Goal: Task Accomplishment & Management: Complete application form

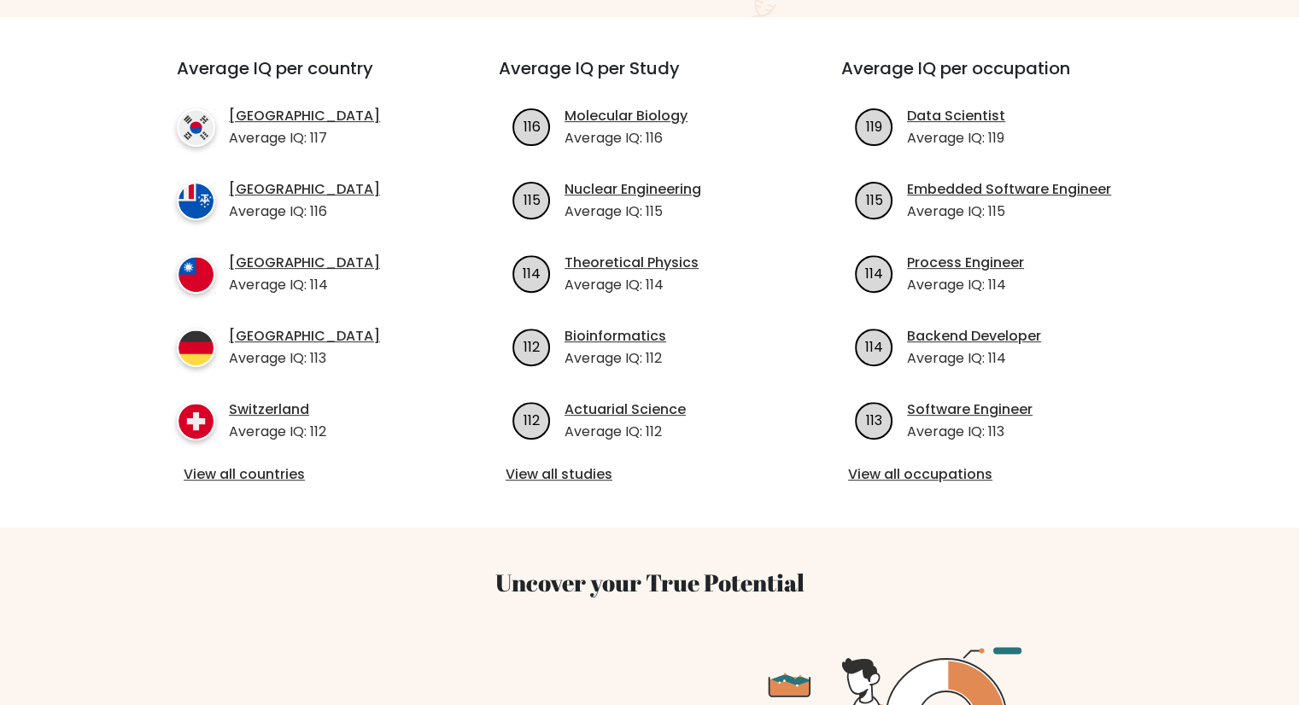
scroll to position [602, 0]
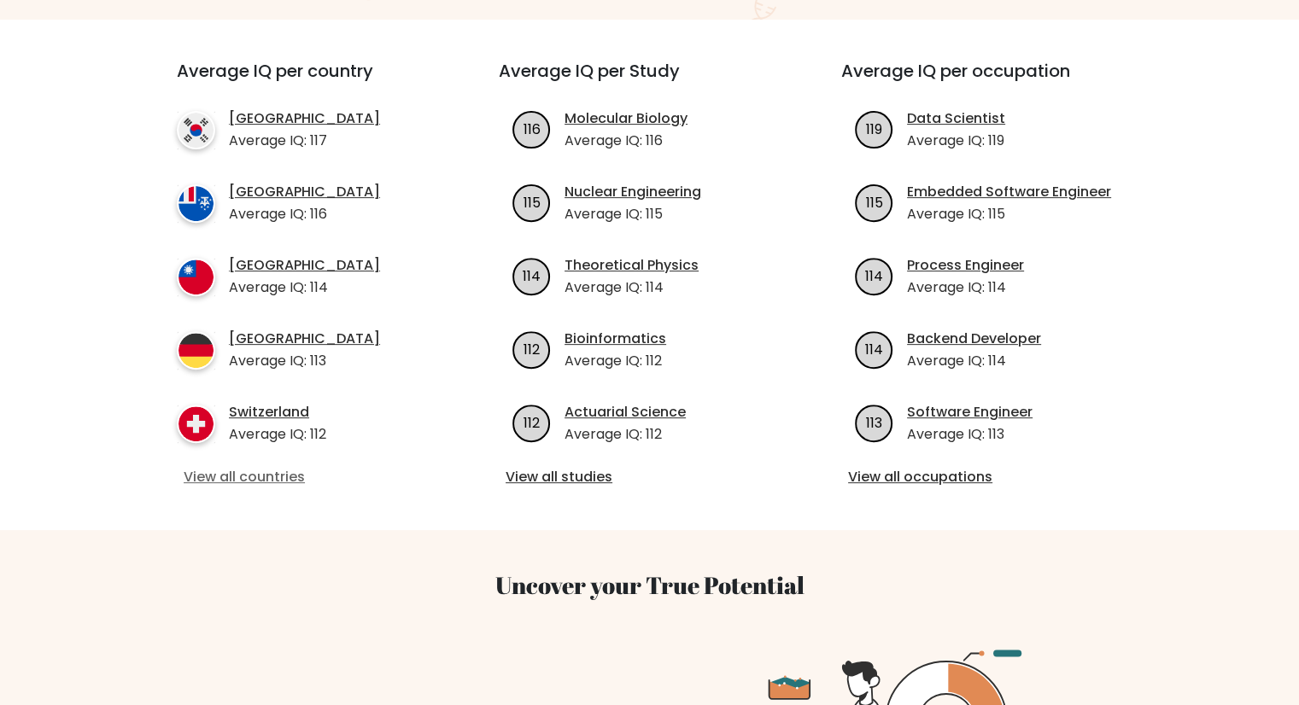
click at [205, 467] on link "View all countries" at bounding box center [307, 477] width 247 height 20
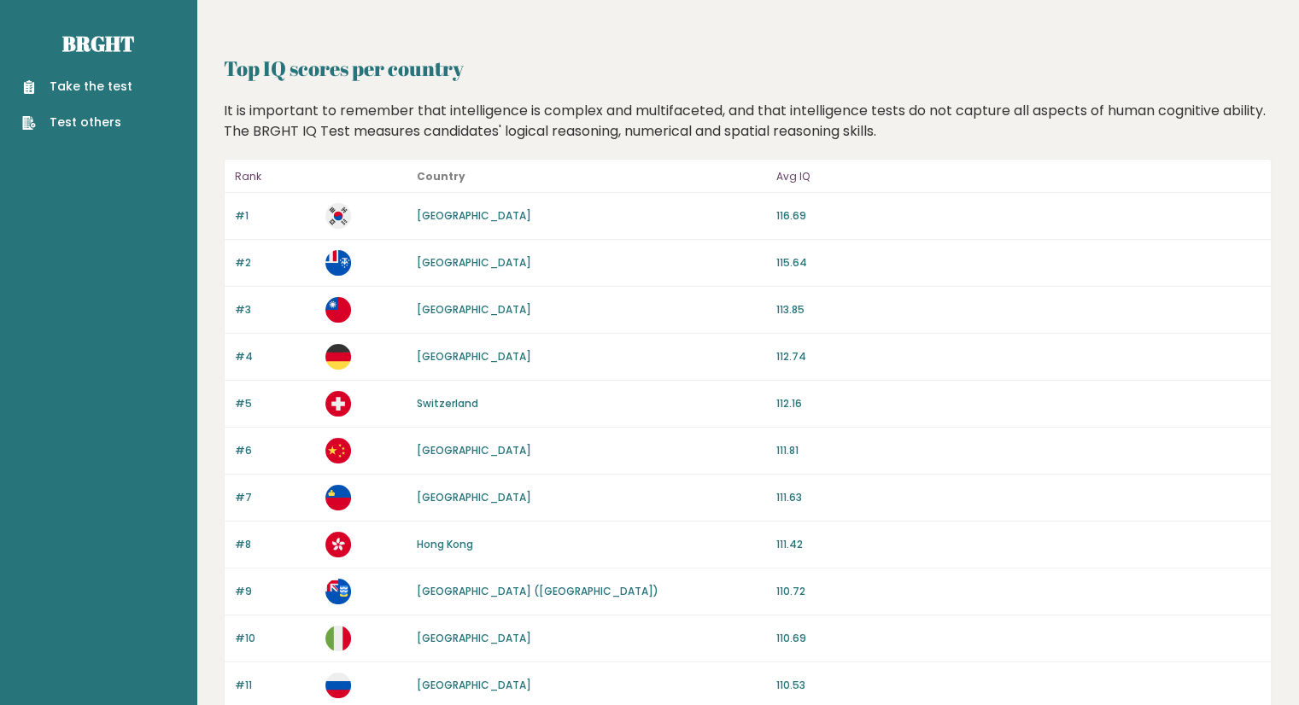
click at [1154, 666] on div "#11 Russia 110.53" at bounding box center [748, 686] width 1046 height 47
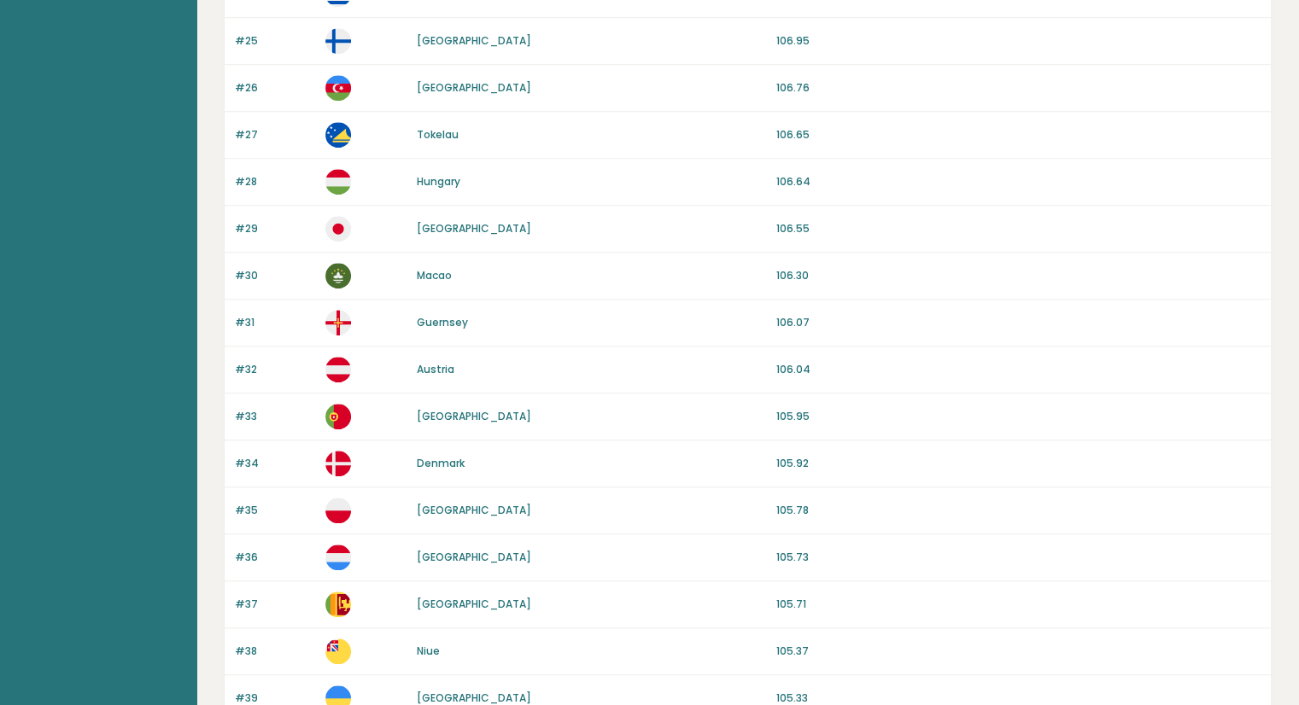
click at [1189, 582] on div "#37 Sri Lanka 105.71" at bounding box center [748, 605] width 1046 height 47
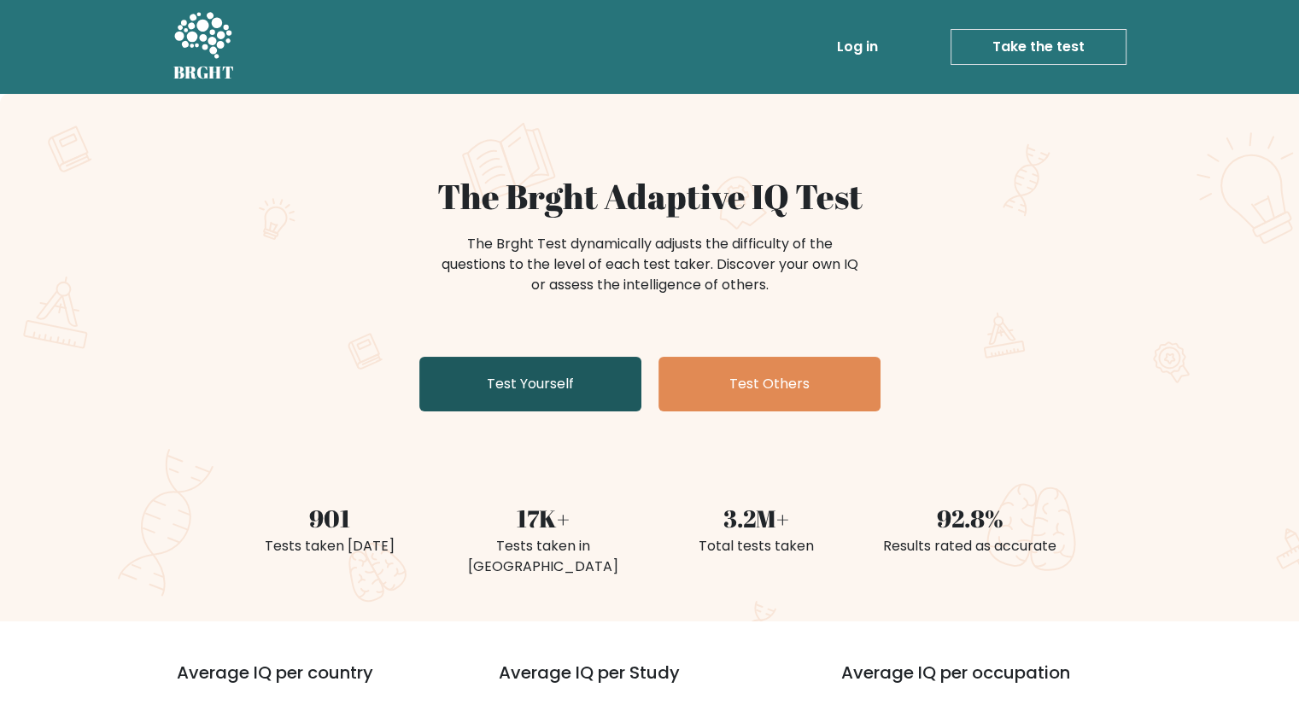
click at [550, 369] on link "Test Yourself" at bounding box center [530, 384] width 222 height 55
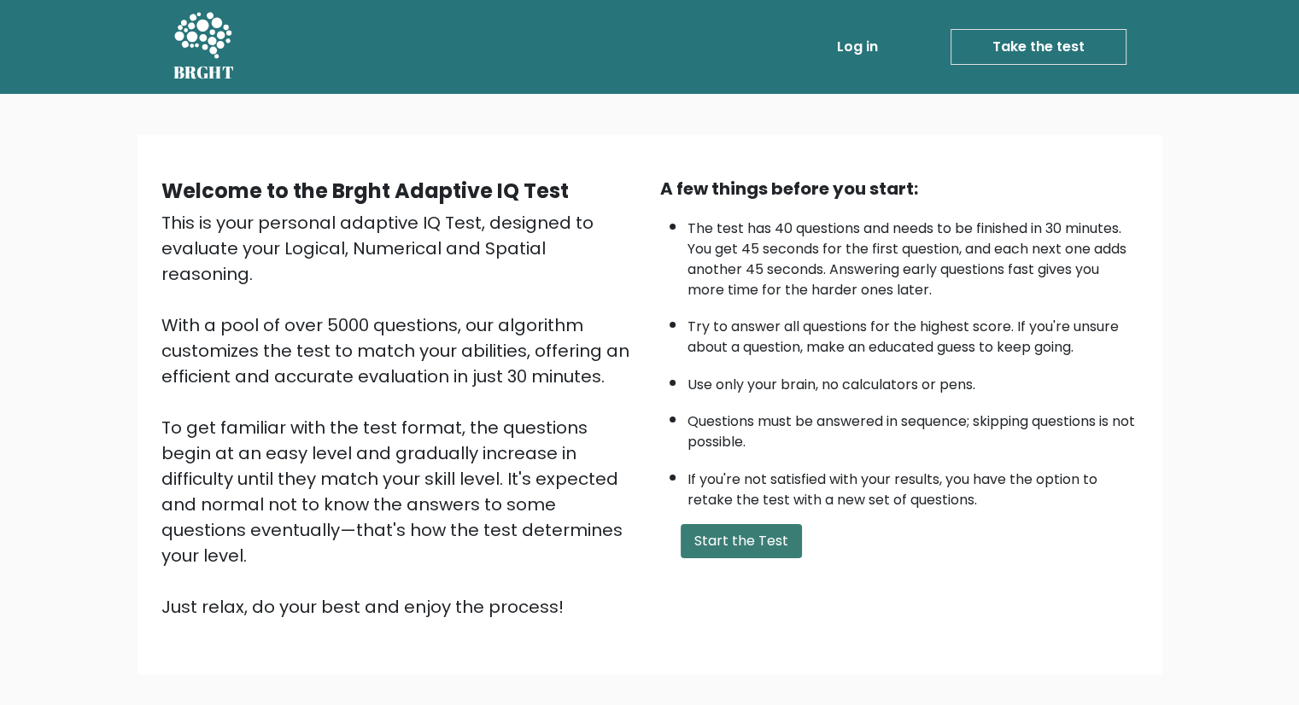
click at [720, 529] on button "Start the Test" at bounding box center [741, 541] width 121 height 34
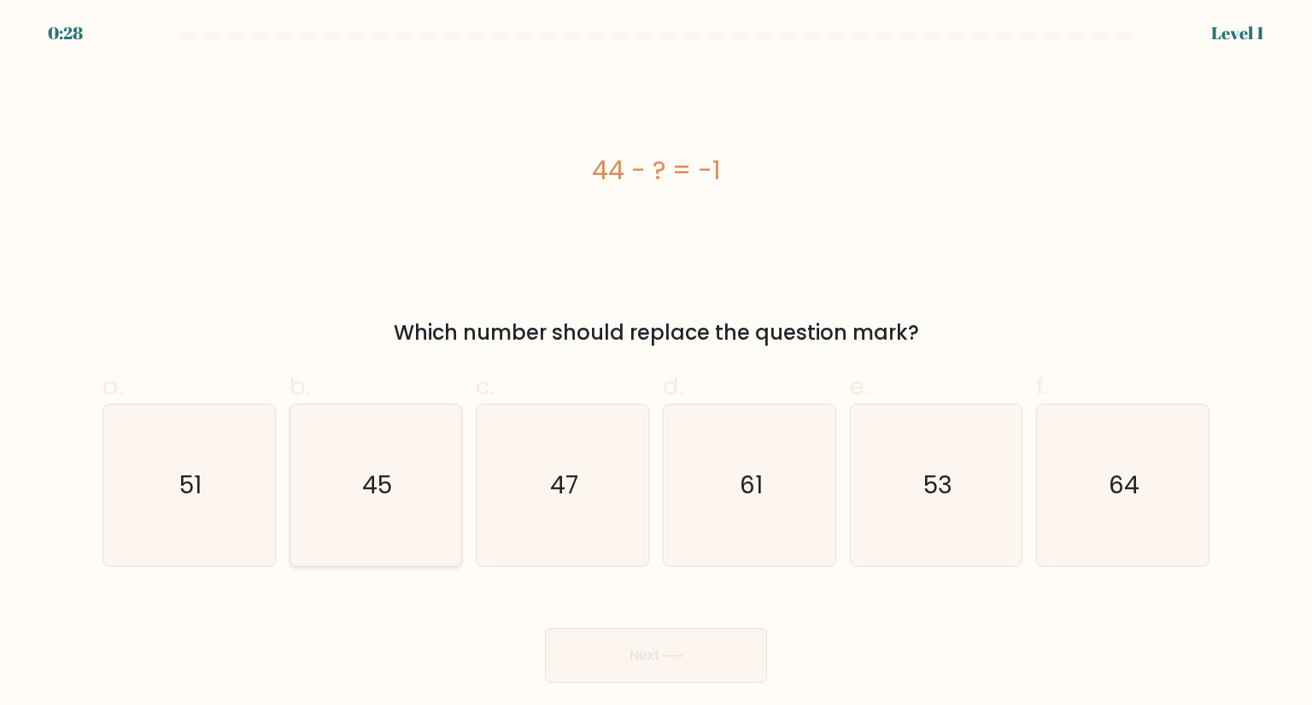
click at [383, 419] on icon "45" at bounding box center [375, 485] width 161 height 161
click at [656, 364] on input "b. 45" at bounding box center [656, 358] width 1 height 11
radio input "true"
click at [617, 681] on button "Next" at bounding box center [656, 655] width 222 height 55
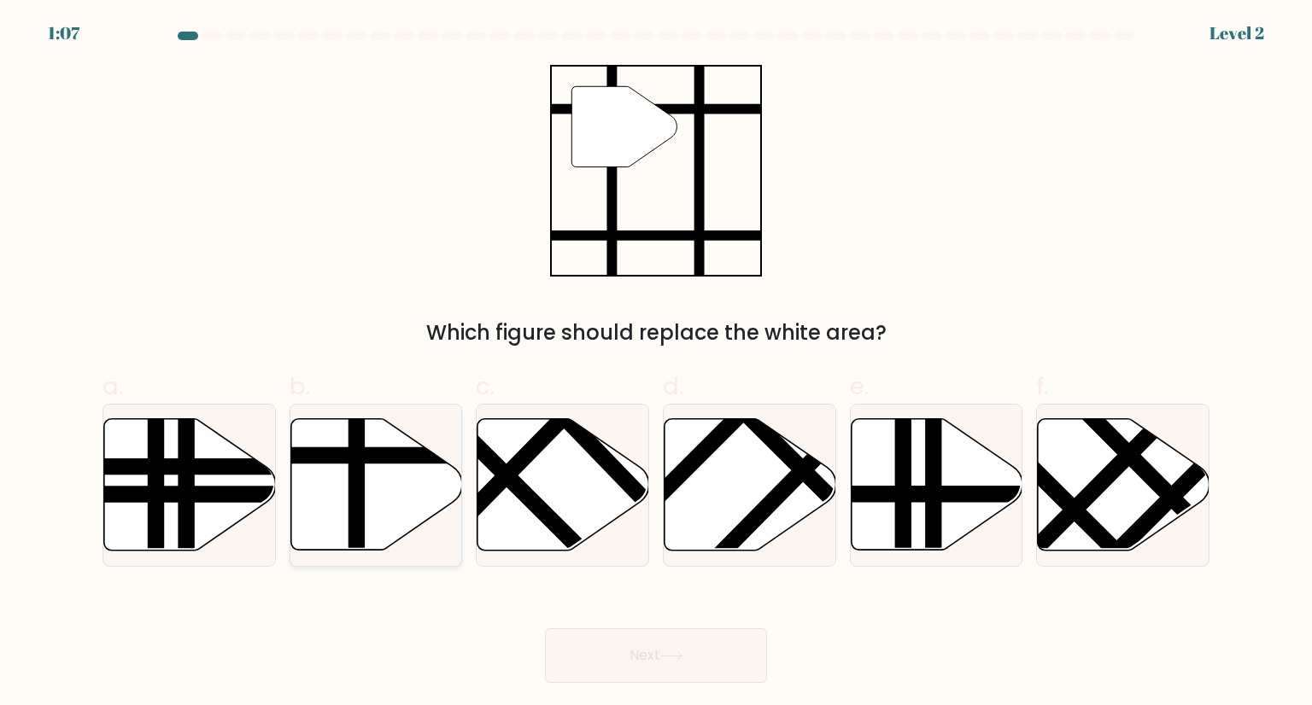
click at [416, 456] on line at bounding box center [428, 456] width 346 height 0
click at [656, 364] on input "b." at bounding box center [656, 358] width 1 height 11
radio input "true"
click at [618, 663] on button "Next" at bounding box center [656, 655] width 222 height 55
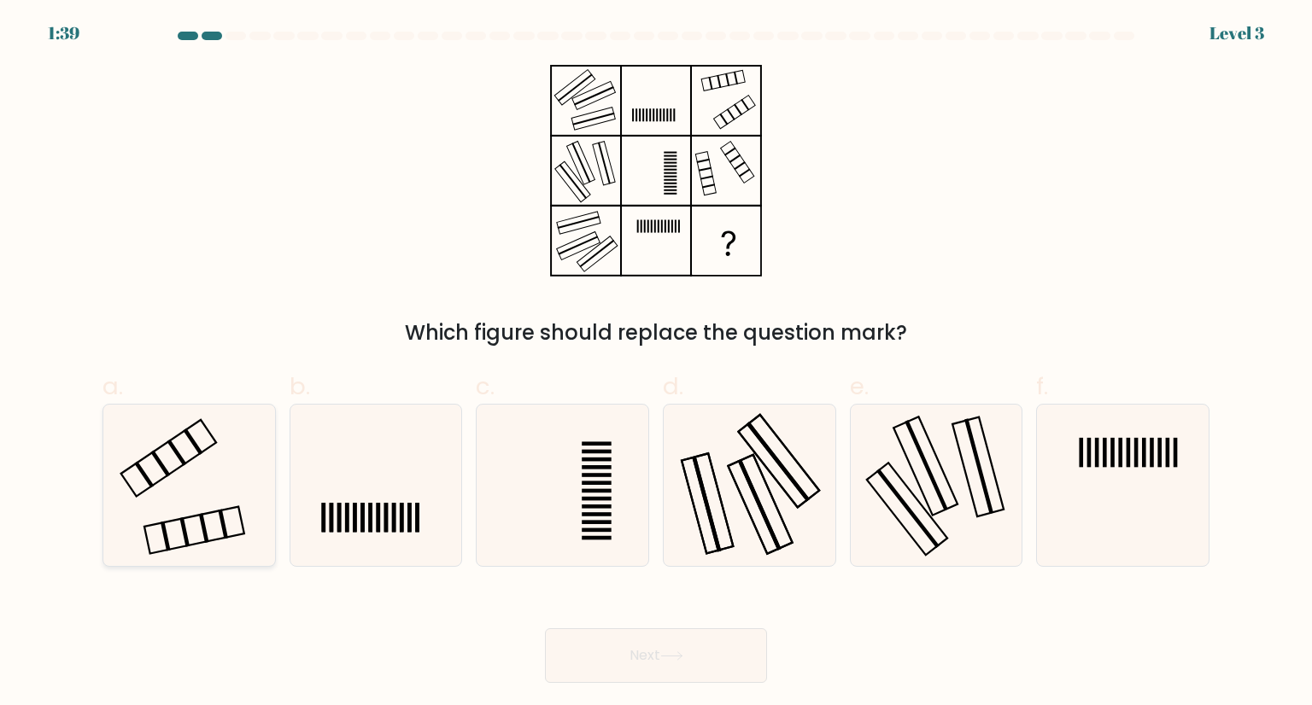
click at [235, 496] on icon at bounding box center [188, 485] width 161 height 161
click at [656, 364] on input "a." at bounding box center [656, 358] width 1 height 11
radio input "true"
click at [570, 646] on button "Next" at bounding box center [656, 655] width 222 height 55
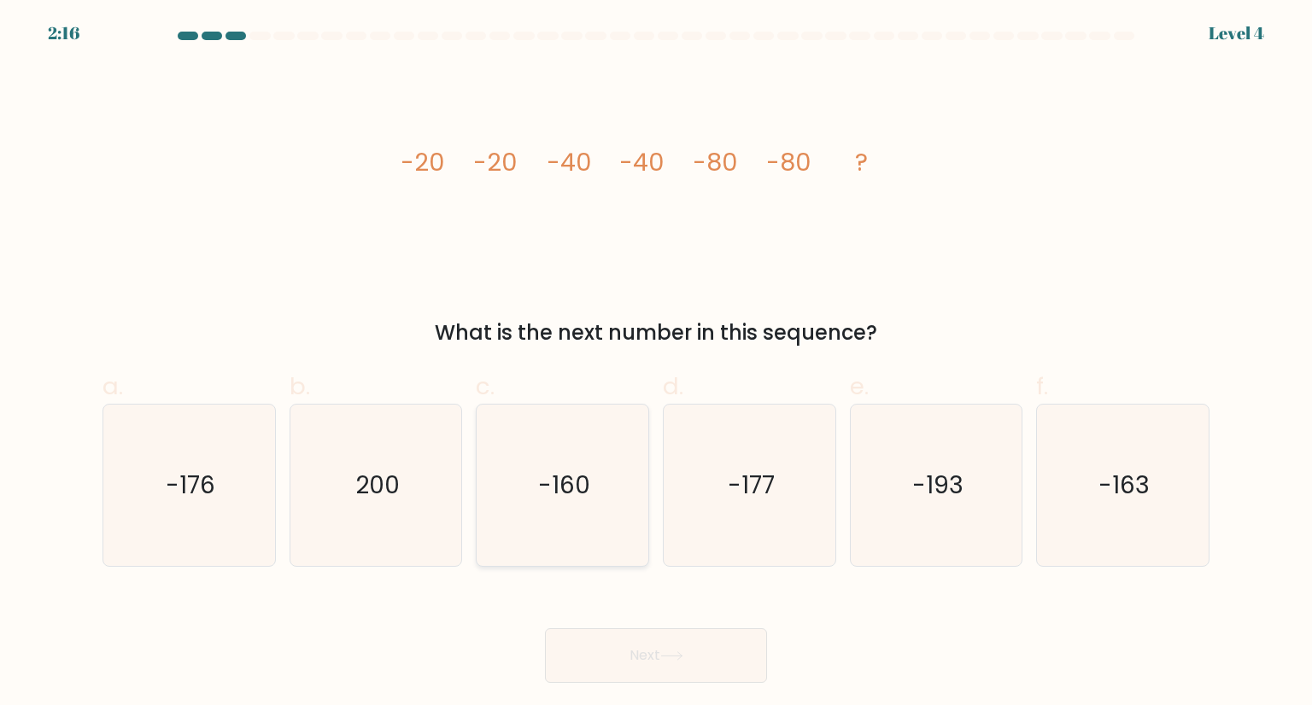
click at [511, 500] on icon "-160" at bounding box center [562, 485] width 161 height 161
click at [656, 364] on input "c. -160" at bounding box center [656, 358] width 1 height 11
radio input "true"
click at [596, 647] on button "Next" at bounding box center [656, 655] width 222 height 55
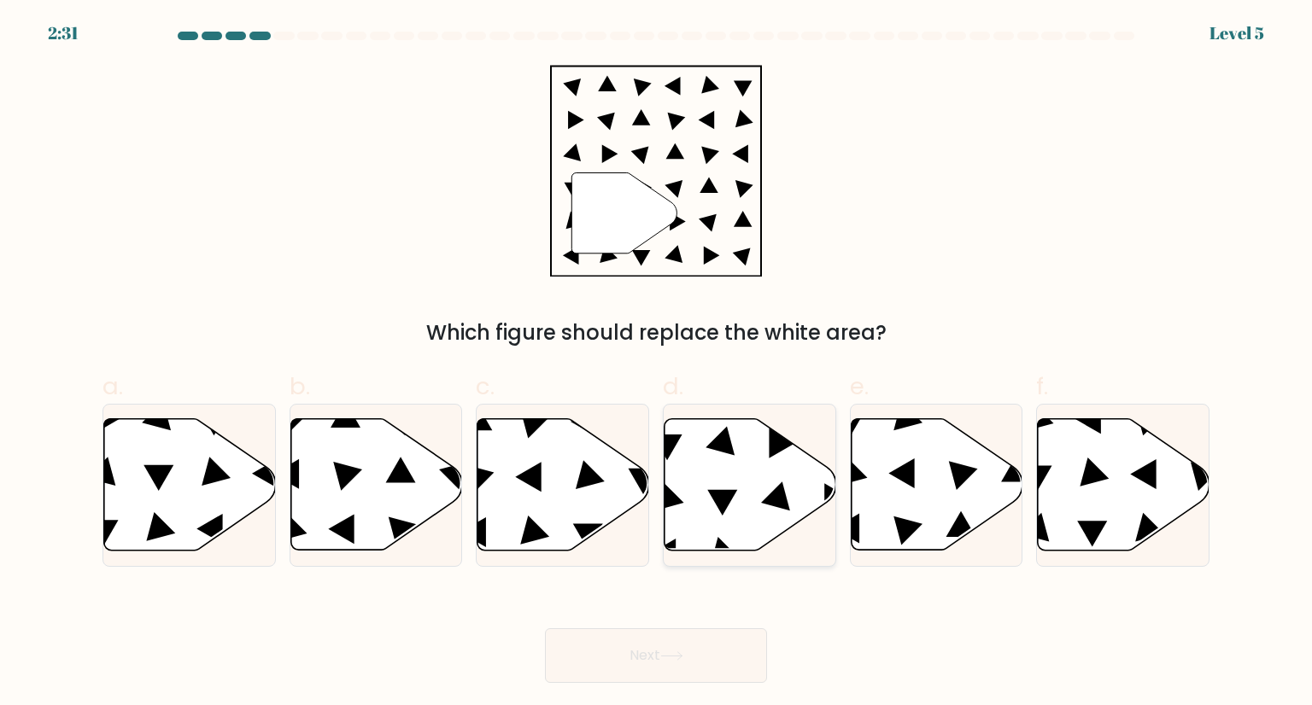
click at [675, 523] on icon at bounding box center [750, 485] width 172 height 132
click at [657, 364] on input "d." at bounding box center [656, 358] width 1 height 11
radio input "true"
click at [650, 646] on button "Next" at bounding box center [656, 655] width 222 height 55
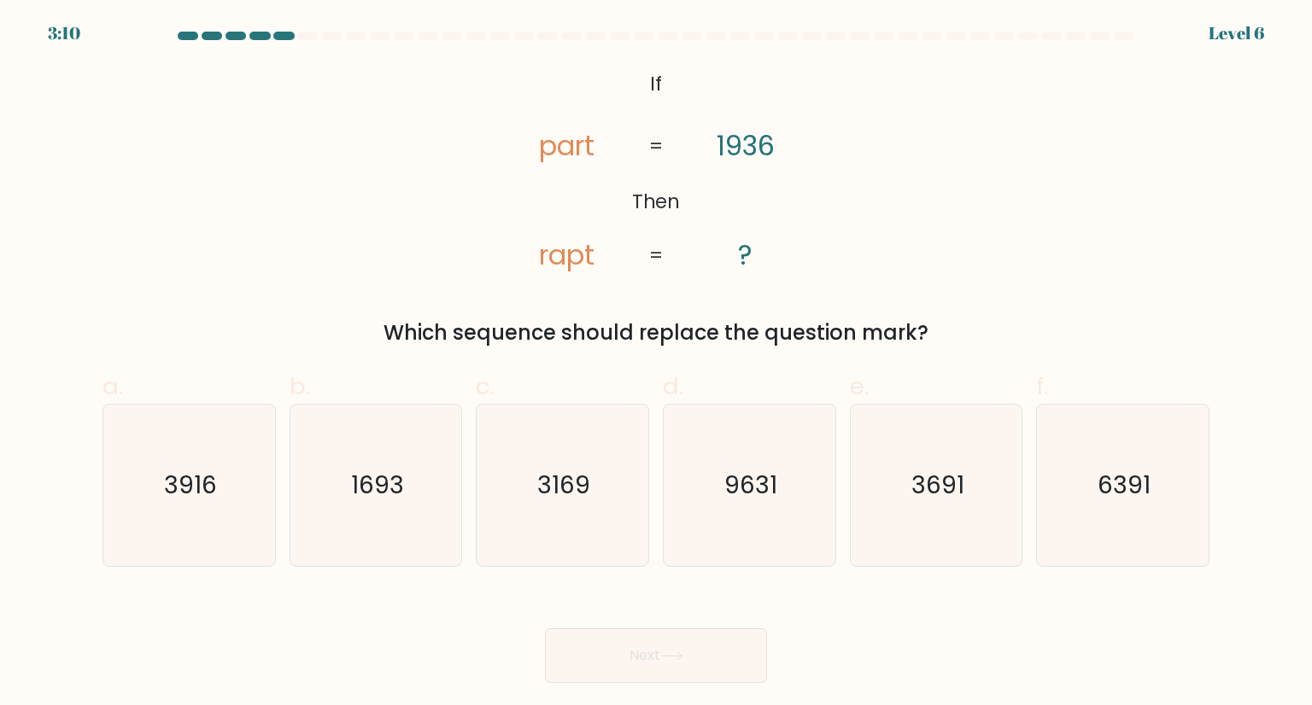
click at [1311, 640] on form "If ?" at bounding box center [656, 358] width 1312 height 652
click at [1310, 640] on form "If ?" at bounding box center [656, 358] width 1312 height 652
click at [221, 534] on icon "3916" at bounding box center [188, 485] width 161 height 161
click at [656, 364] on input "a. 3916" at bounding box center [656, 358] width 1 height 11
radio input "true"
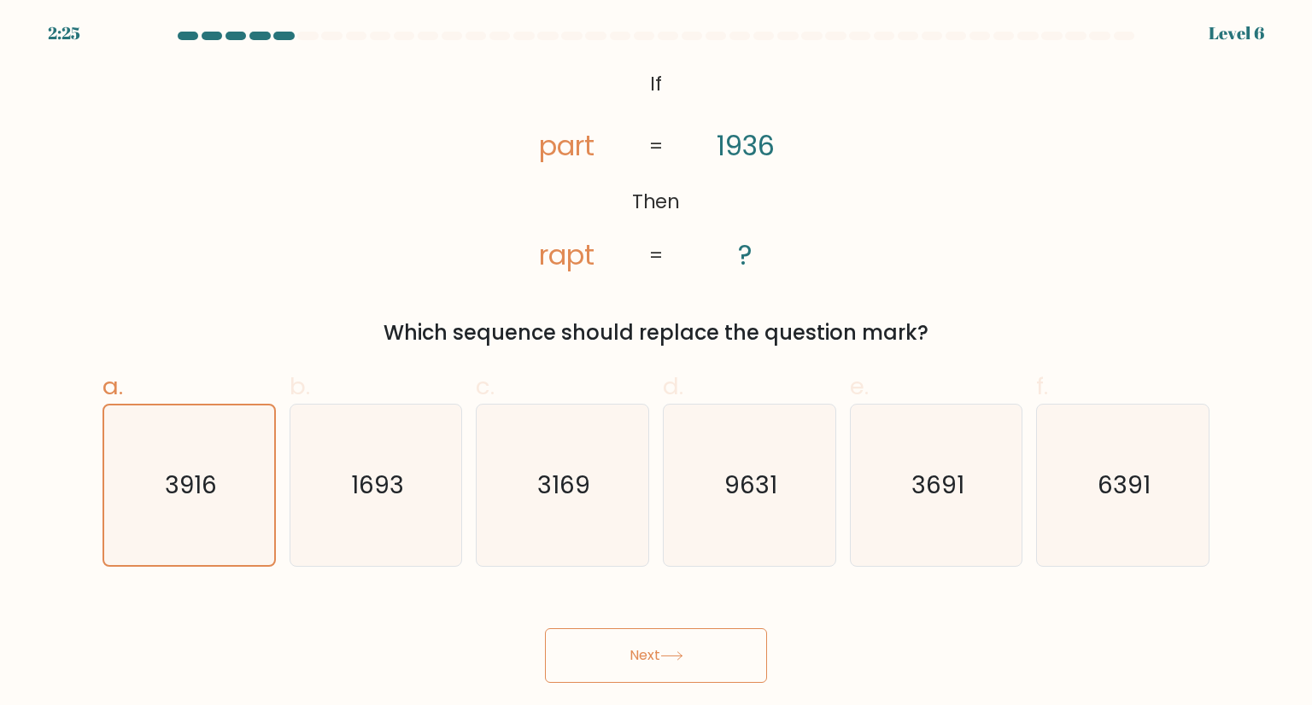
click at [573, 660] on button "Next" at bounding box center [656, 655] width 222 height 55
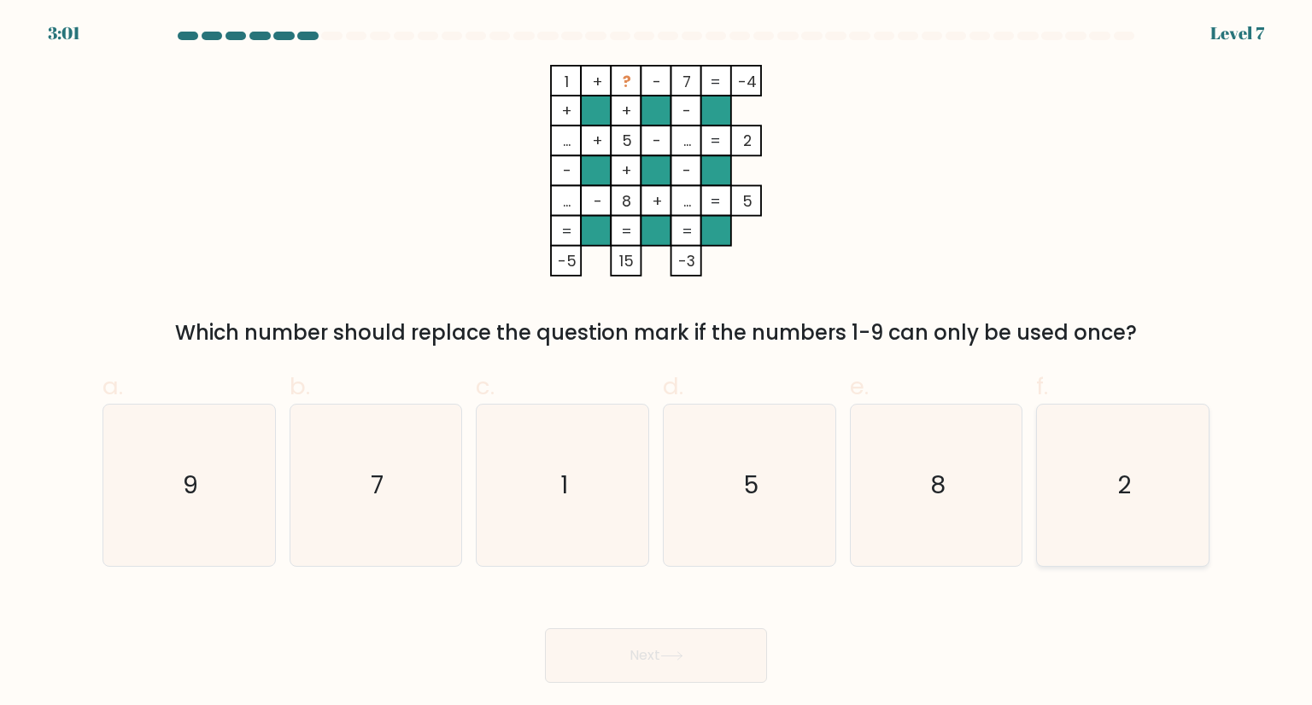
click at [1063, 500] on icon "2" at bounding box center [1122, 485] width 161 height 161
click at [657, 364] on input "f. 2" at bounding box center [656, 358] width 1 height 11
radio input "true"
click at [731, 647] on button "Next" at bounding box center [656, 655] width 222 height 55
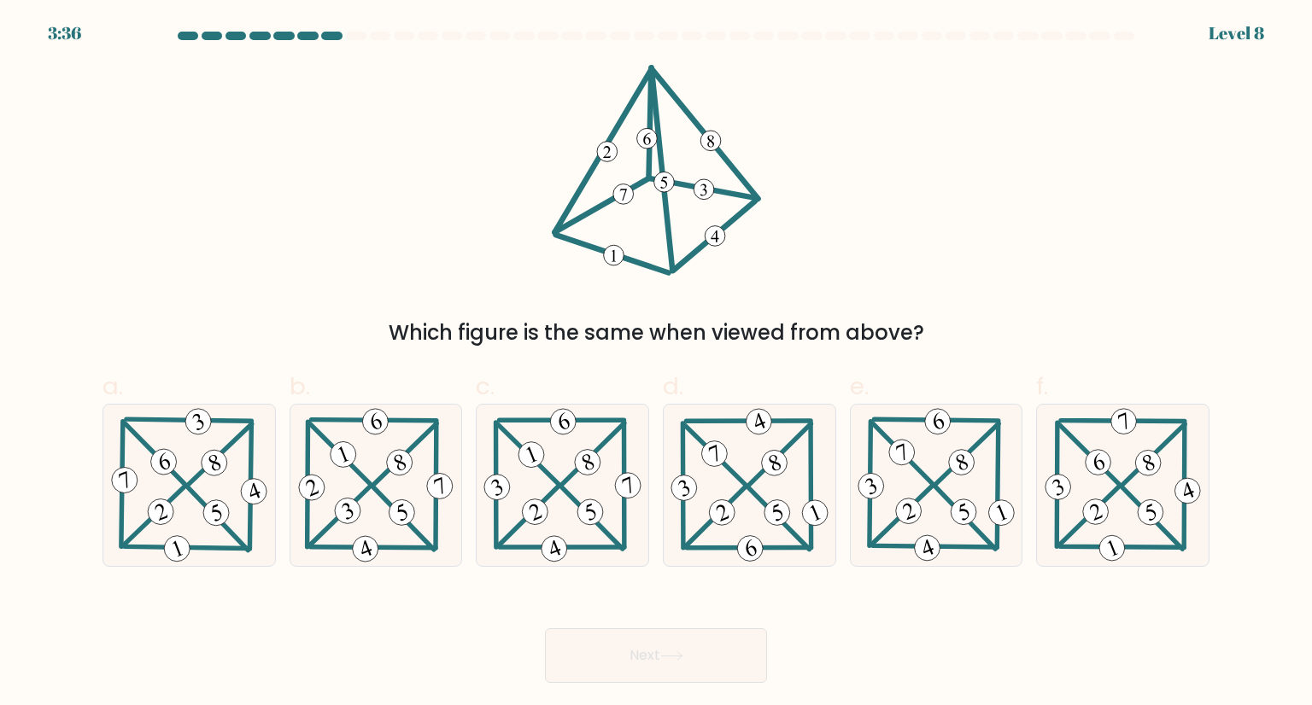
click at [308, 34] on div at bounding box center [307, 36] width 20 height 9
click at [331, 38] on div at bounding box center [331, 36] width 20 height 9
click at [184, 518] on icon at bounding box center [189, 485] width 163 height 161
click at [656, 364] on input "a." at bounding box center [656, 358] width 1 height 11
radio input "true"
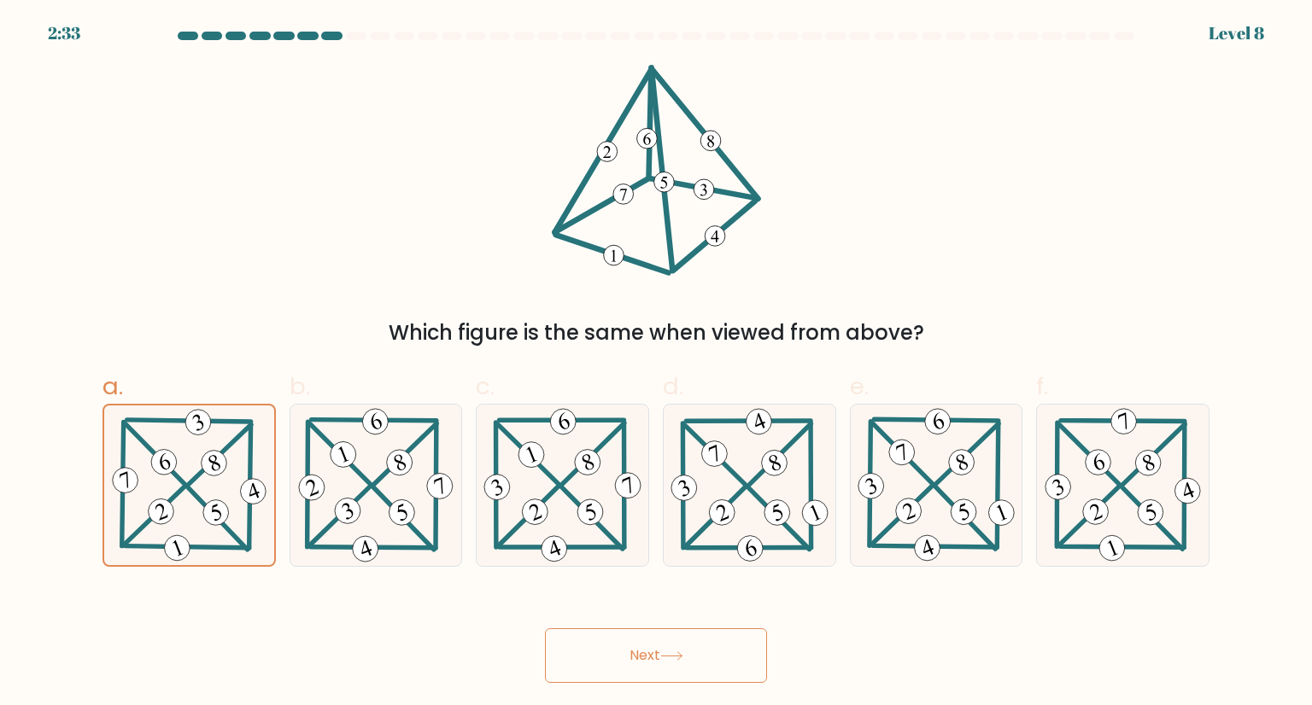
click at [621, 646] on button "Next" at bounding box center [656, 655] width 222 height 55
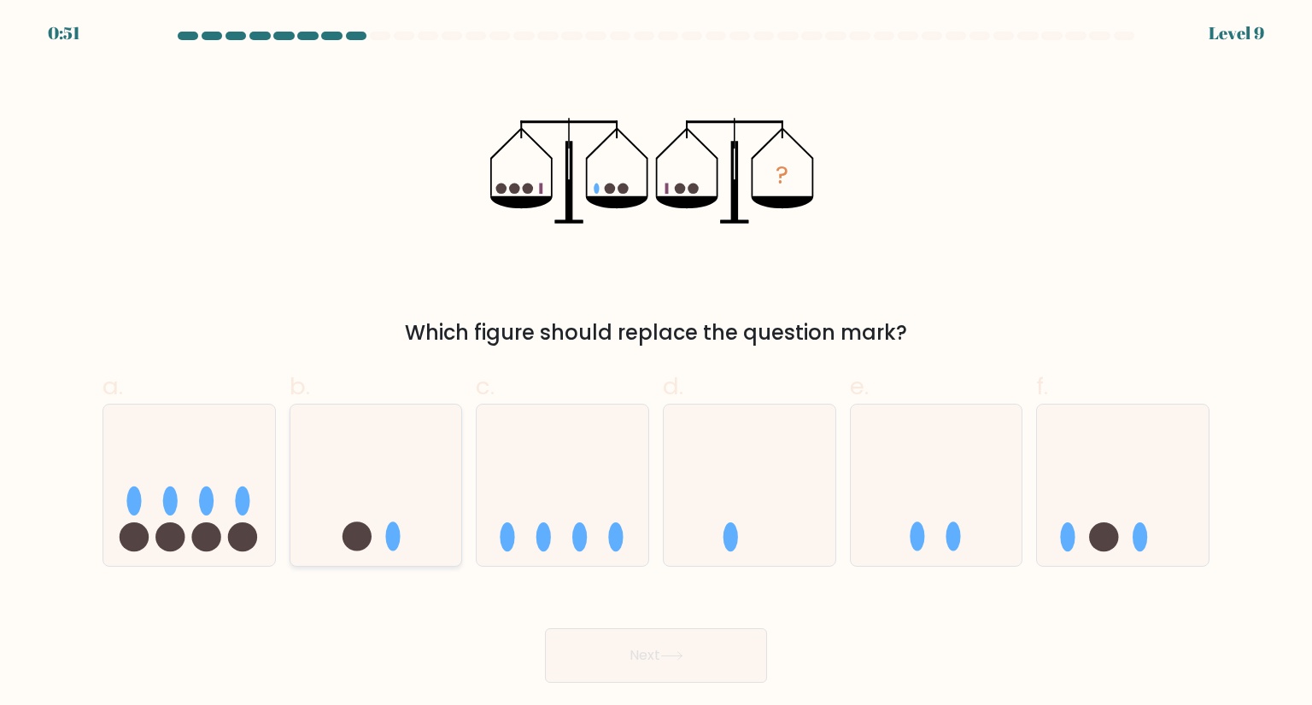
click at [329, 517] on icon at bounding box center [376, 485] width 172 height 142
click at [656, 364] on input "b." at bounding box center [656, 358] width 1 height 11
radio input "true"
click at [582, 660] on button "Next" at bounding box center [656, 655] width 222 height 55
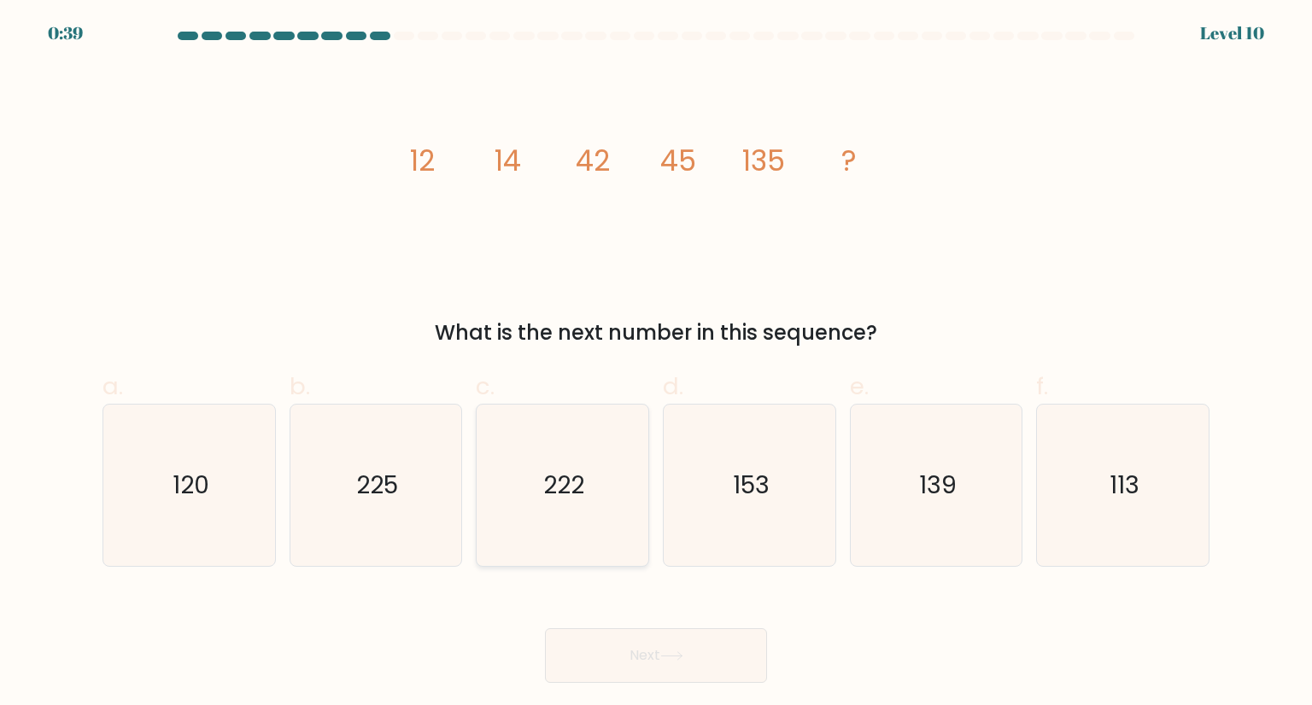
click at [503, 444] on icon "222" at bounding box center [562, 485] width 161 height 161
click at [656, 364] on input "c. 222" at bounding box center [656, 358] width 1 height 11
radio input "true"
click at [648, 653] on button "Next" at bounding box center [656, 655] width 222 height 55
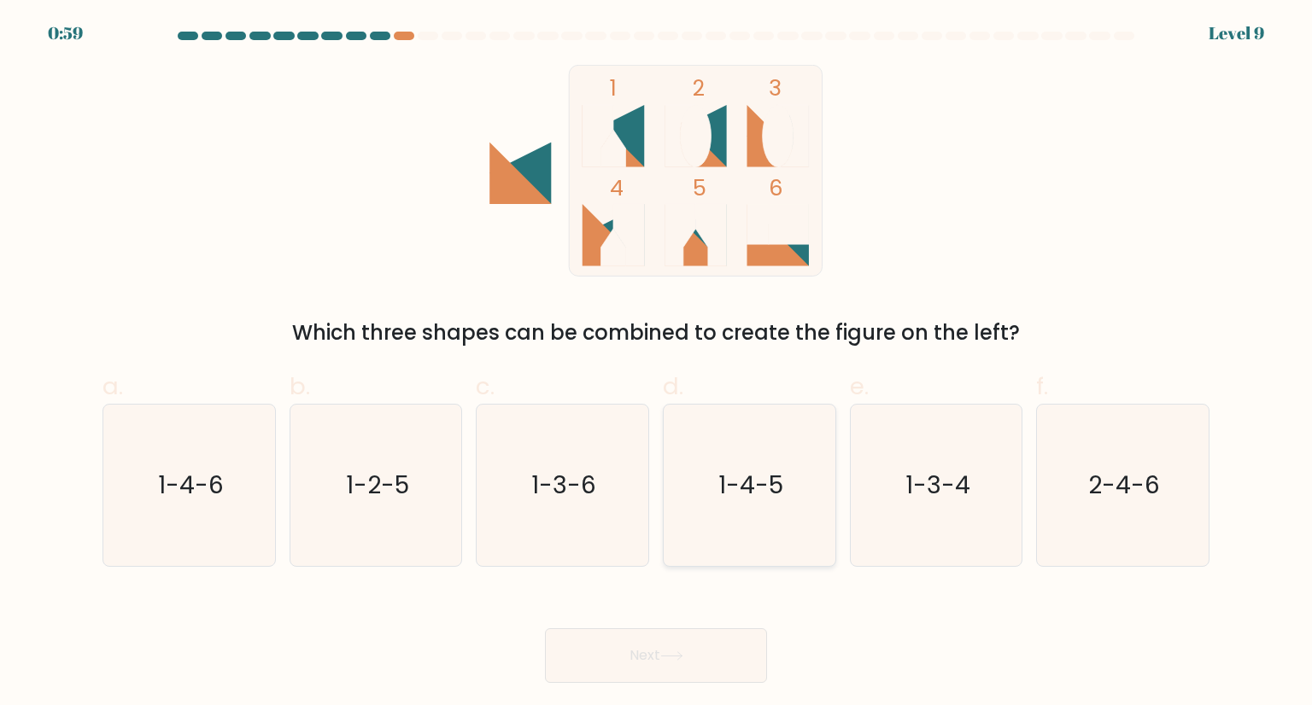
click at [731, 452] on icon "1-4-5" at bounding box center [749, 485] width 161 height 161
click at [657, 364] on input "d. 1-4-5" at bounding box center [656, 358] width 1 height 11
radio input "true"
click at [693, 666] on button "Next" at bounding box center [656, 655] width 222 height 55
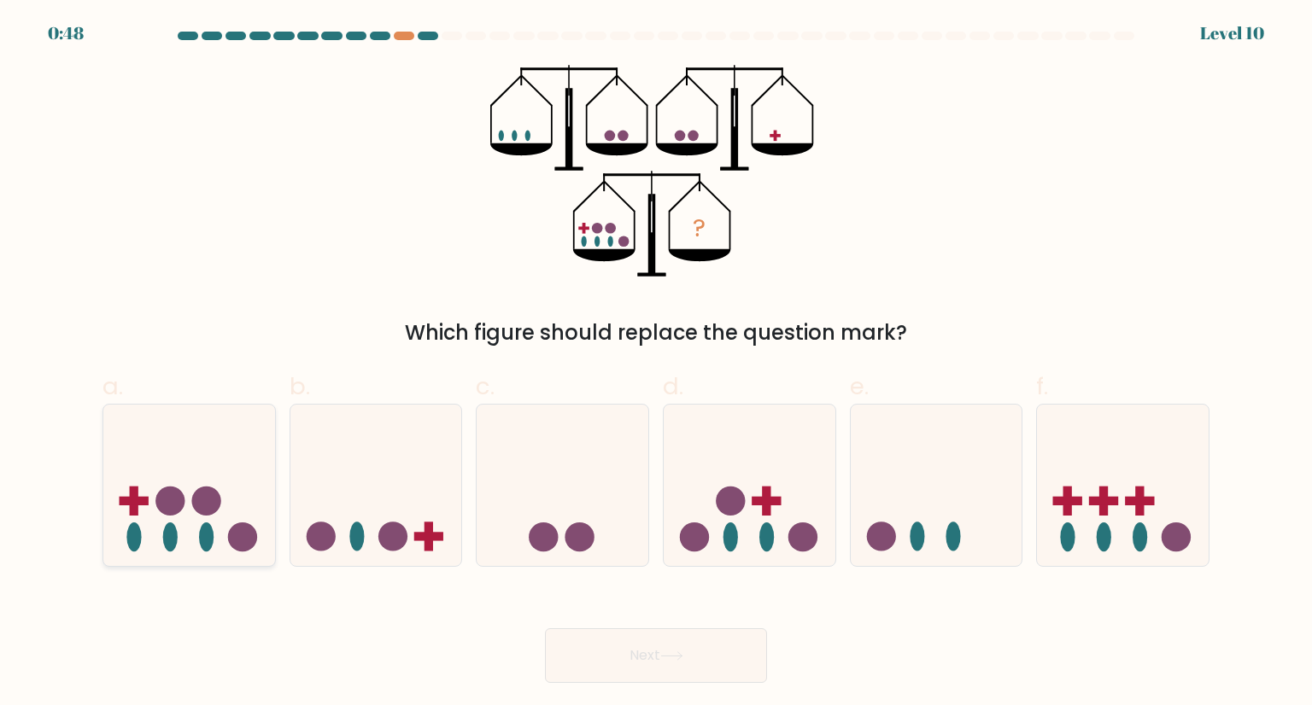
click at [186, 540] on icon at bounding box center [189, 485] width 172 height 142
click at [656, 364] on input "a." at bounding box center [656, 358] width 1 height 11
radio input "true"
click at [632, 669] on button "Next" at bounding box center [656, 655] width 222 height 55
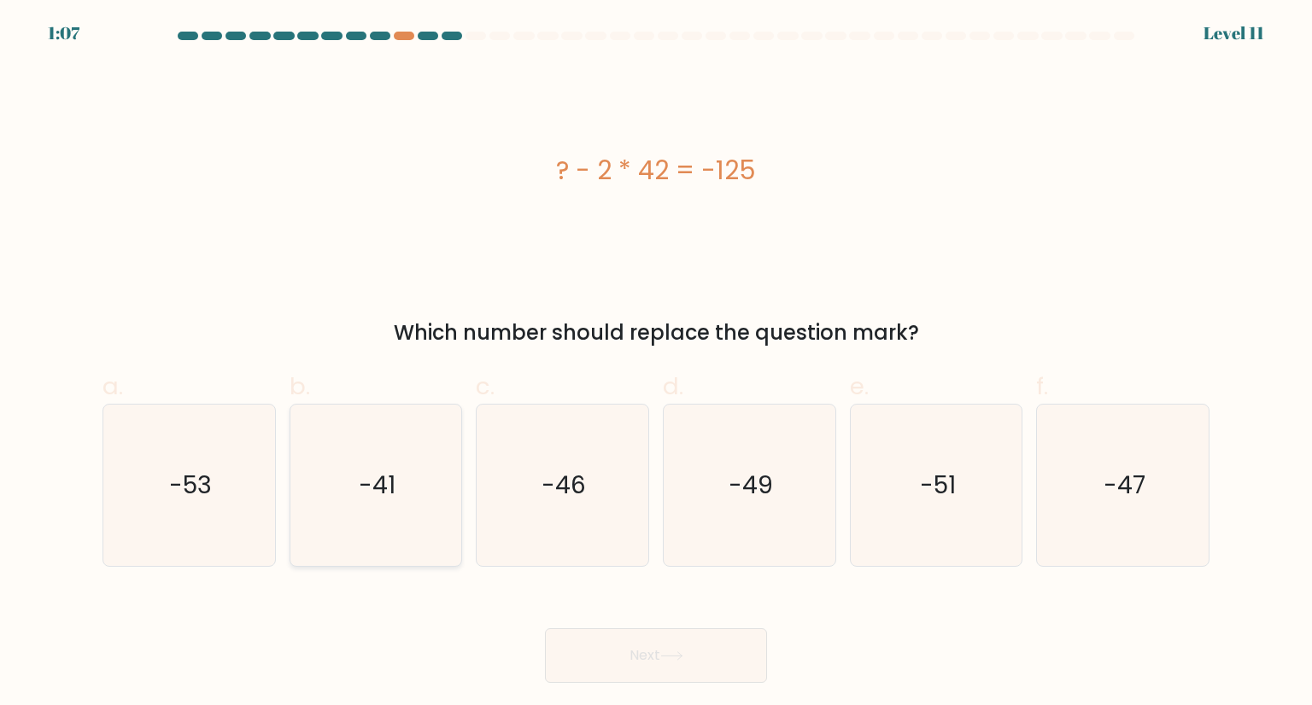
click at [338, 547] on icon "-41" at bounding box center [375, 485] width 161 height 161
click at [656, 364] on input "b. -41" at bounding box center [656, 358] width 1 height 11
radio input "true"
click at [581, 672] on button "Next" at bounding box center [656, 655] width 222 height 55
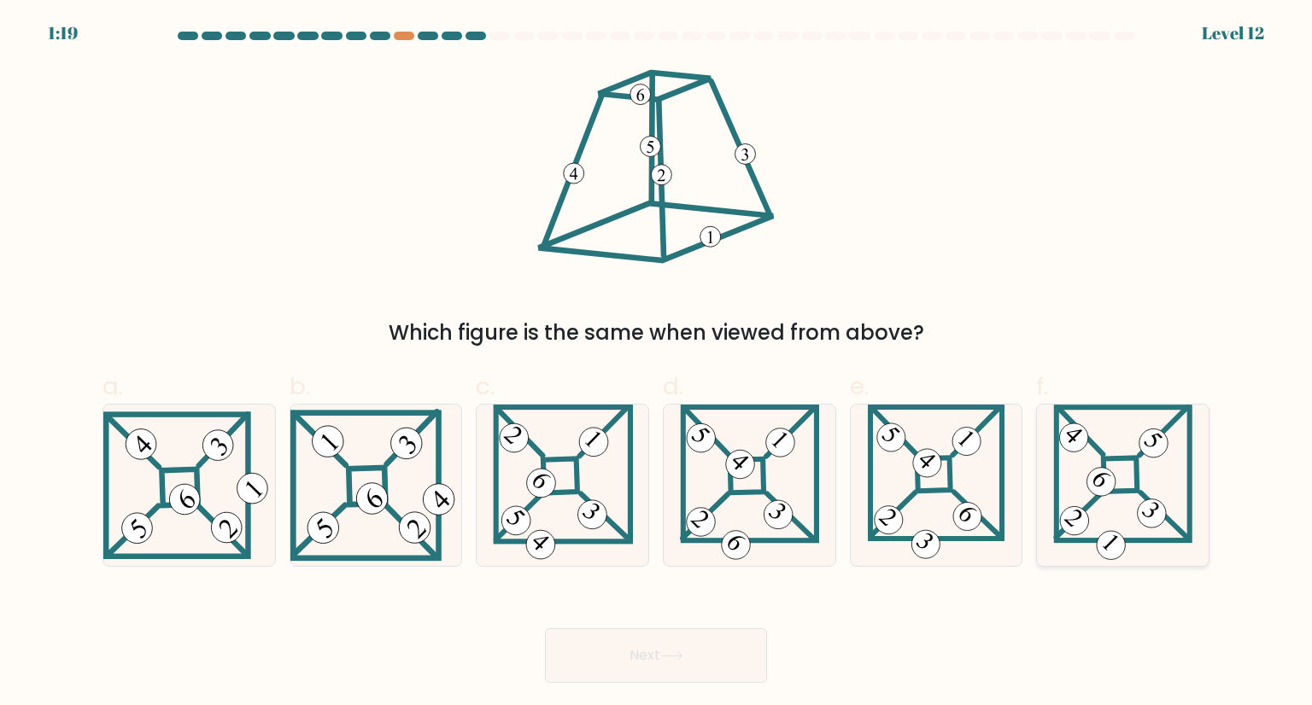
click at [1119, 465] on icon at bounding box center [1122, 485] width 138 height 161
click at [657, 364] on input "f." at bounding box center [656, 358] width 1 height 11
radio input "true"
click at [675, 646] on button "Next" at bounding box center [656, 655] width 222 height 55
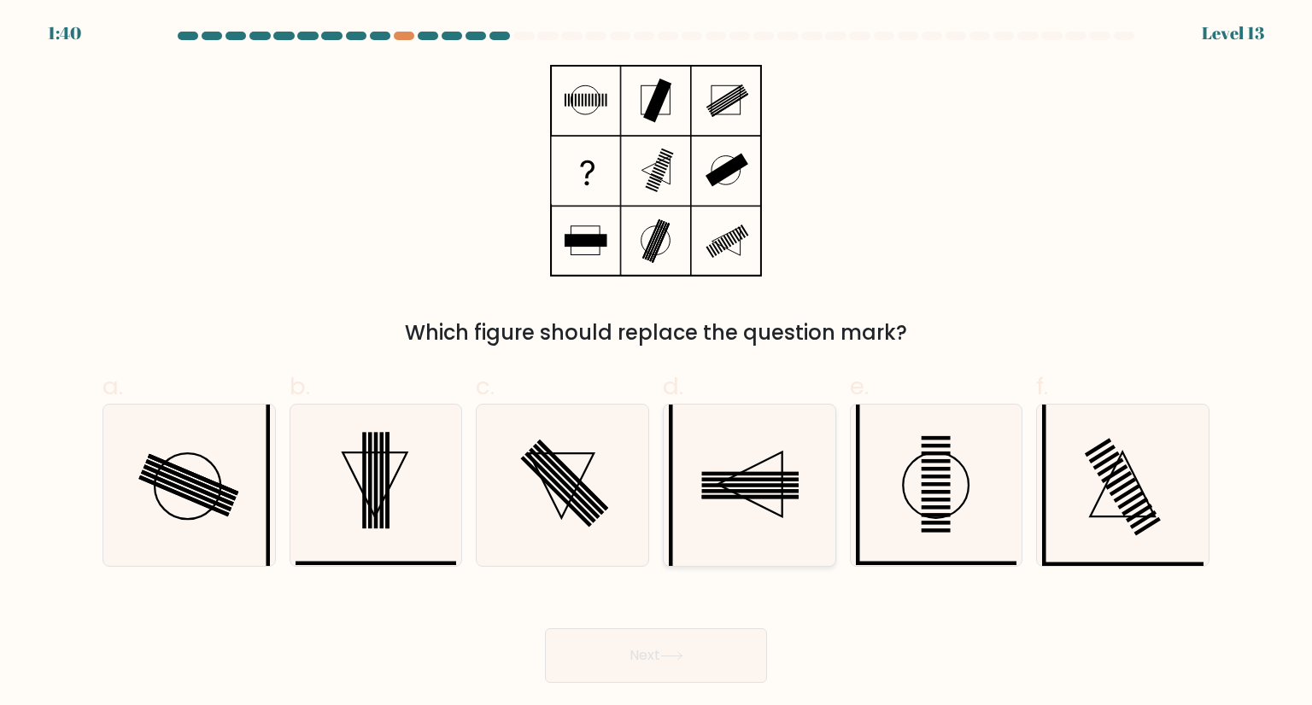
click at [769, 417] on icon at bounding box center [749, 485] width 161 height 161
click at [657, 364] on input "d." at bounding box center [656, 358] width 1 height 11
radio input "true"
click at [639, 652] on button "Next" at bounding box center [656, 655] width 222 height 55
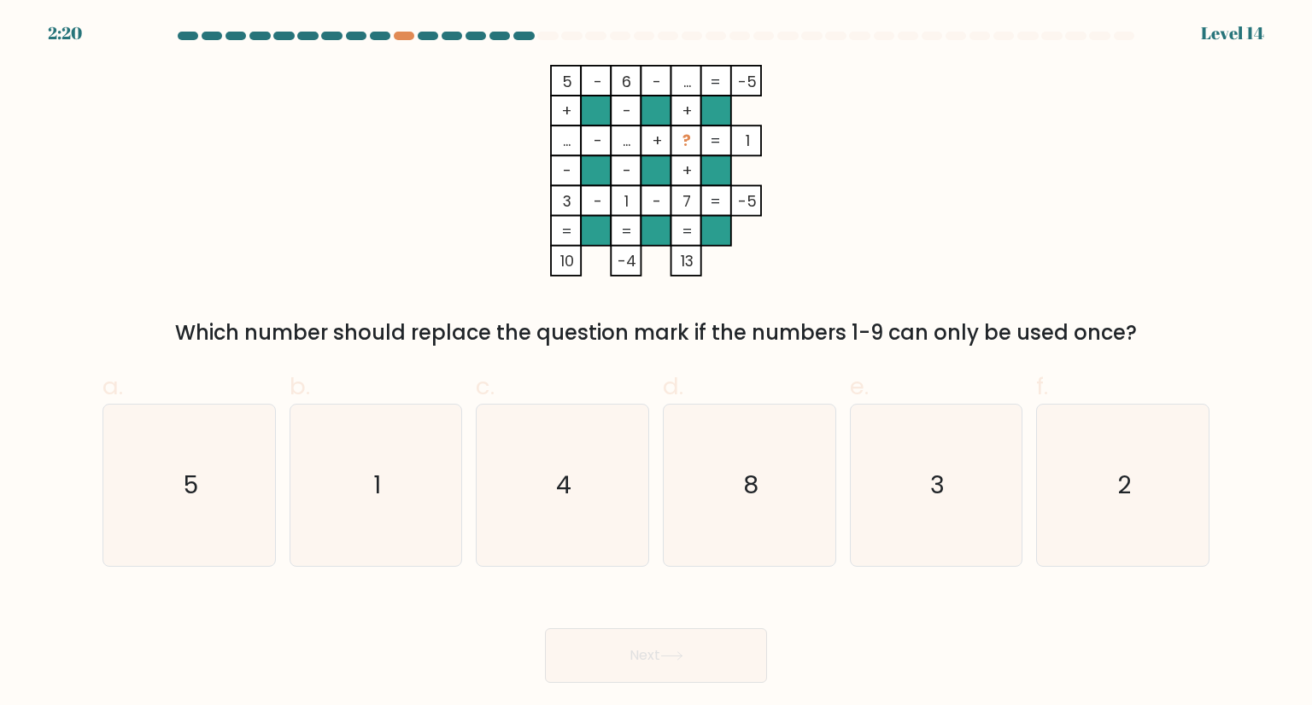
click at [430, 17] on div "2:20 Level 14" at bounding box center [656, 10] width 1312 height 20
click at [435, 34] on div at bounding box center [428, 36] width 20 height 9
click at [495, 35] on div at bounding box center [499, 36] width 20 height 9
click at [546, 47] on form at bounding box center [656, 358] width 1312 height 652
click at [1233, 476] on form at bounding box center [656, 358] width 1312 height 652
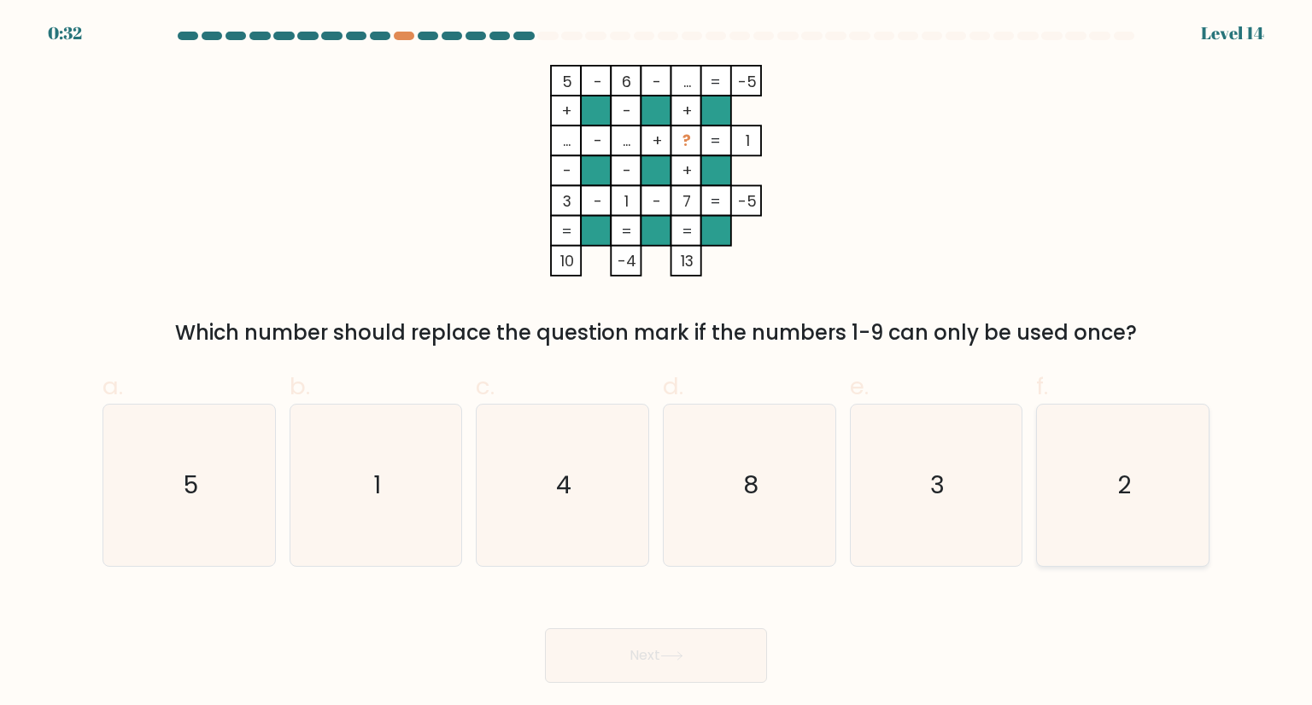
click at [1150, 488] on icon "2" at bounding box center [1122, 485] width 161 height 161
click at [657, 364] on input "f. 2" at bounding box center [656, 358] width 1 height 11
radio input "true"
click at [701, 698] on body "0:32 Level 14" at bounding box center [656, 352] width 1312 height 705
click at [731, 663] on button "Next" at bounding box center [656, 655] width 222 height 55
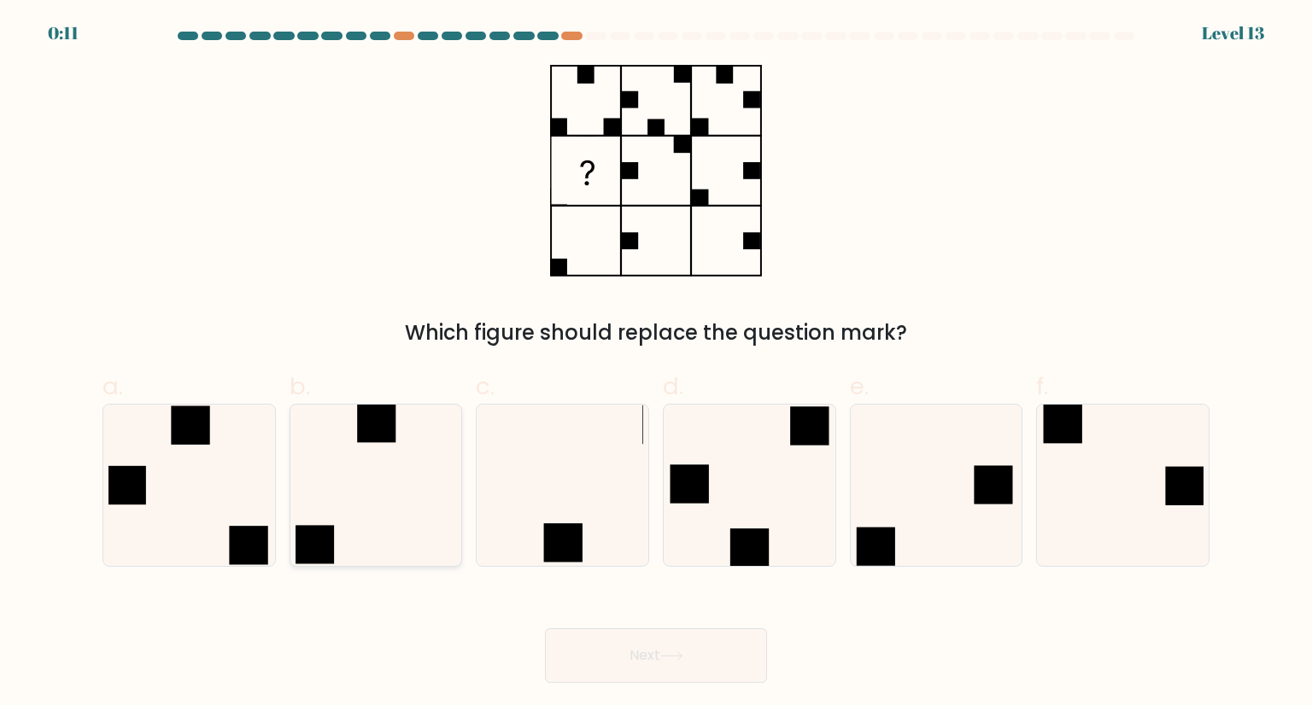
click at [327, 543] on rect at bounding box center [314, 545] width 38 height 38
click at [656, 364] on input "b." at bounding box center [656, 358] width 1 height 11
radio input "true"
click at [601, 645] on button "Next" at bounding box center [656, 655] width 222 height 55
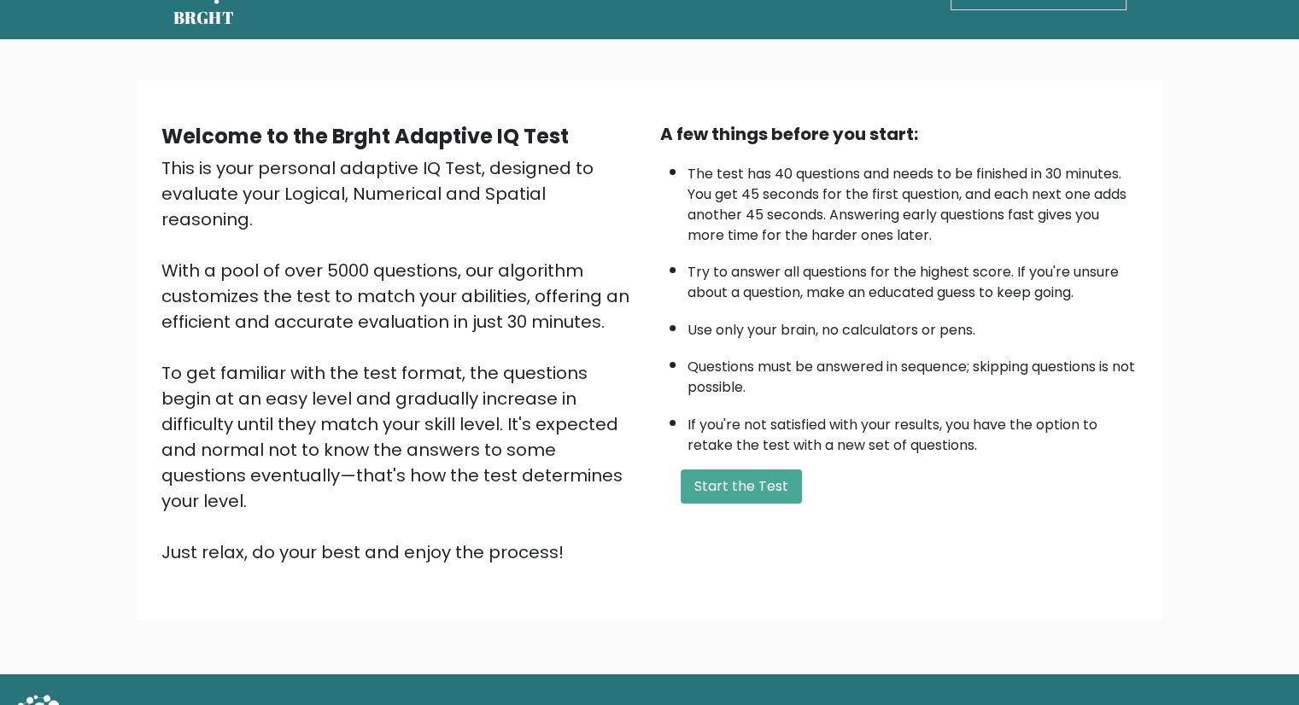
scroll to position [77, 0]
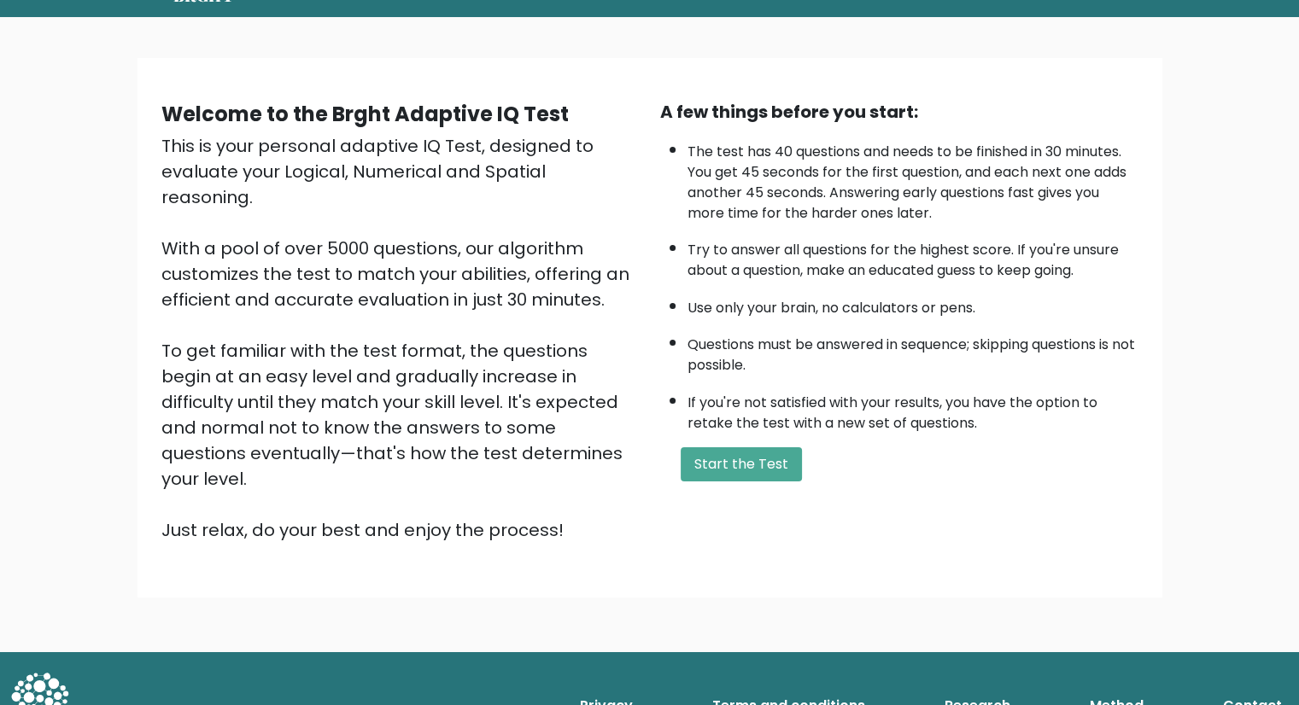
click at [12, 17] on div "Welcome to the Brght Adaptive IQ Test This is your personal adaptive IQ Test, d…" at bounding box center [649, 334] width 1299 height 635
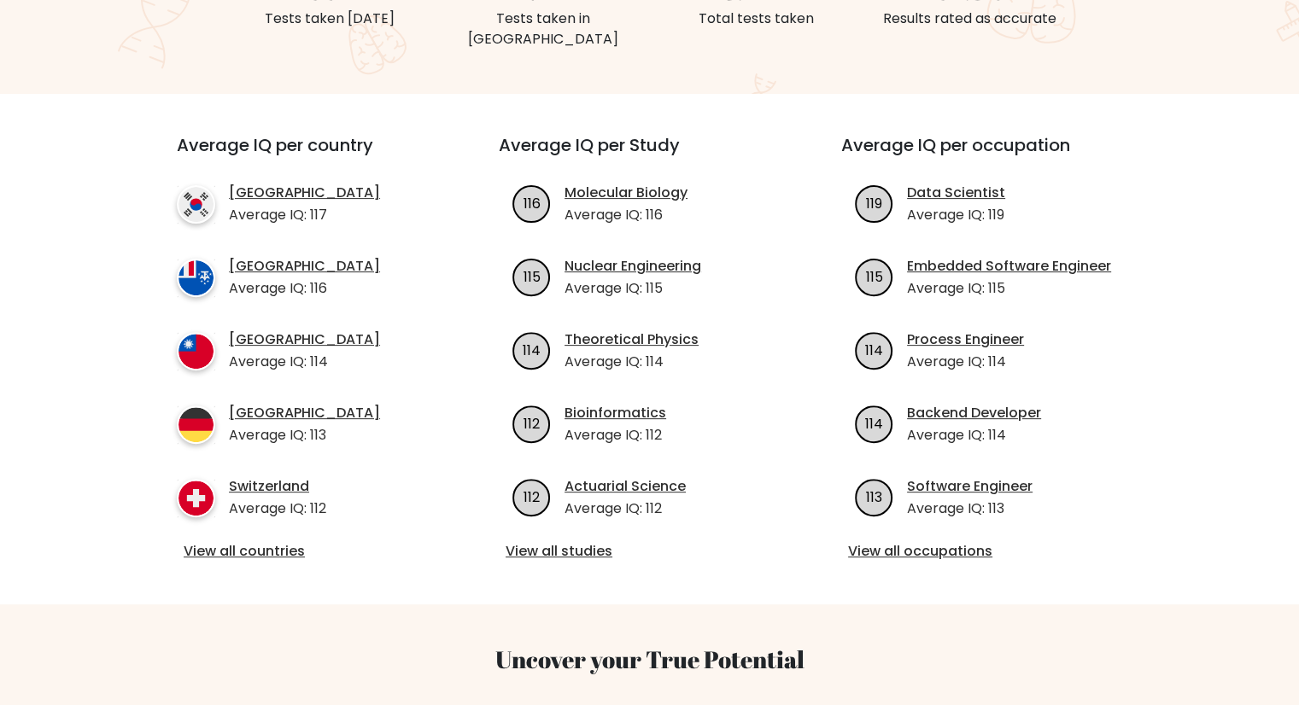
scroll to position [530, 0]
